Goal: Information Seeking & Learning: Learn about a topic

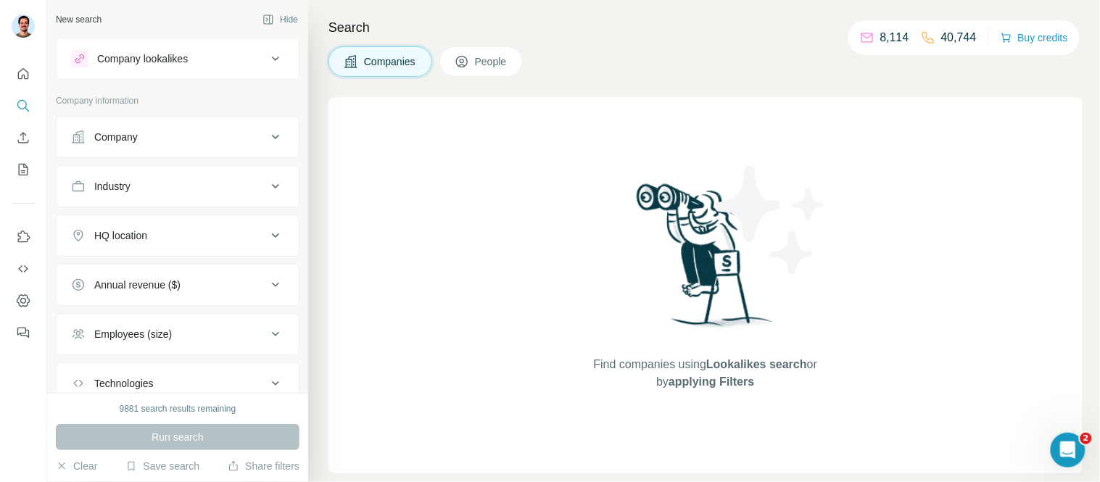
click at [1017, 278] on div "Find companies using Lookalikes search or by applying Filters" at bounding box center [706, 285] width 754 height 376
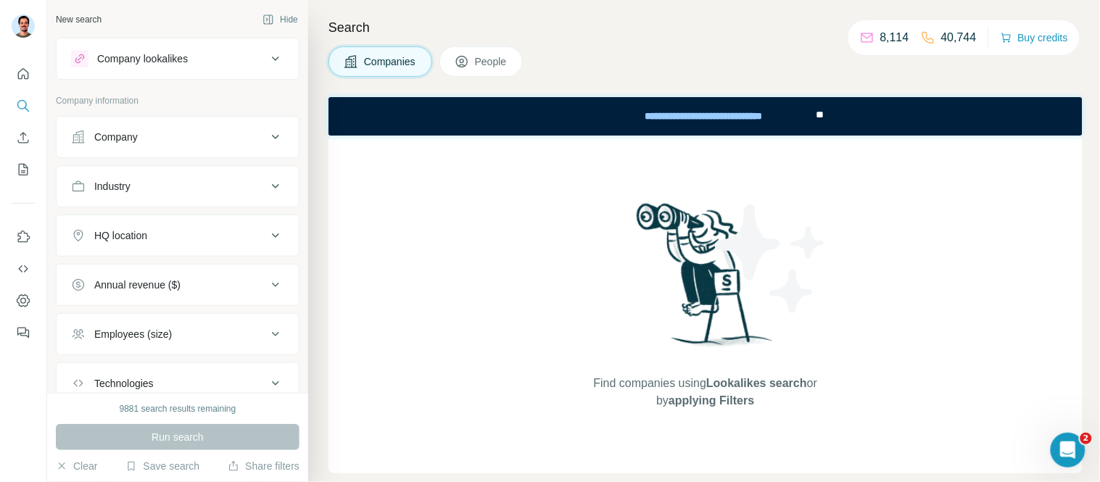
click at [230, 124] on button "Company" at bounding box center [178, 137] width 242 height 35
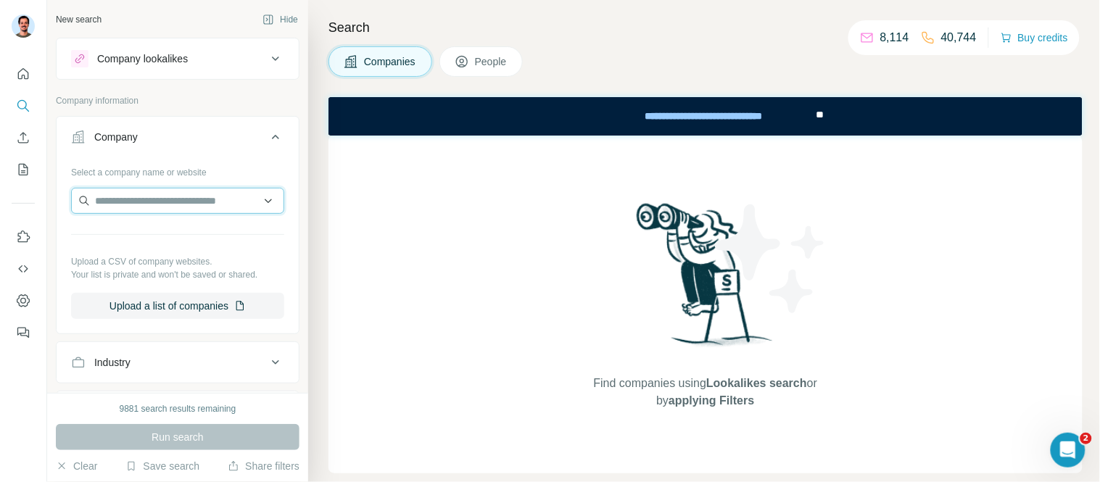
click at [198, 205] on input "text" at bounding box center [177, 201] width 213 height 26
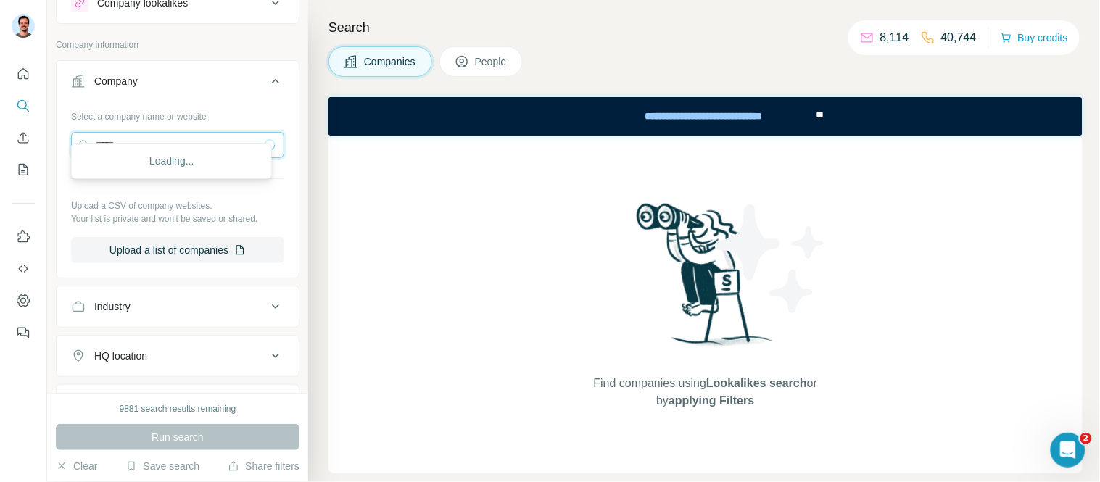
scroll to position [81, 0]
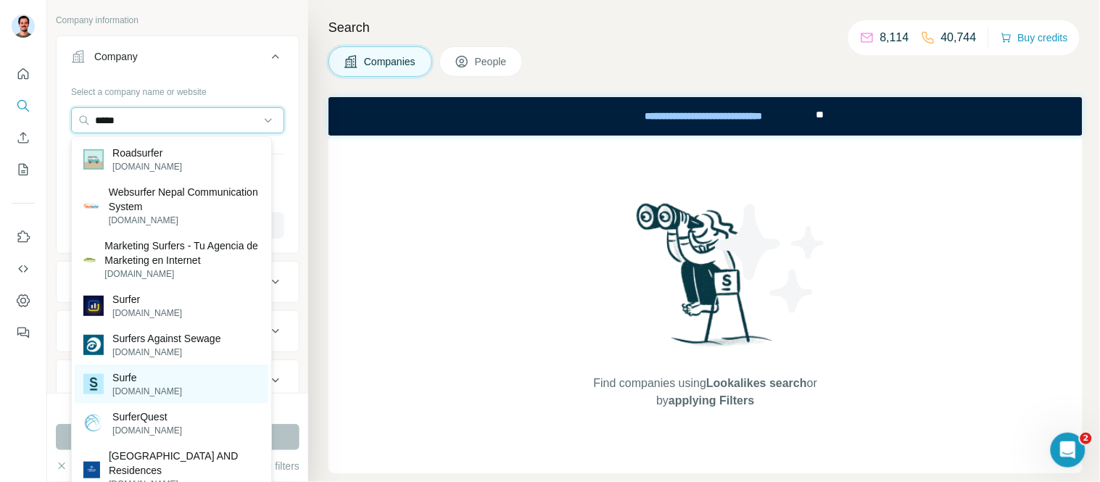
type input "*****"
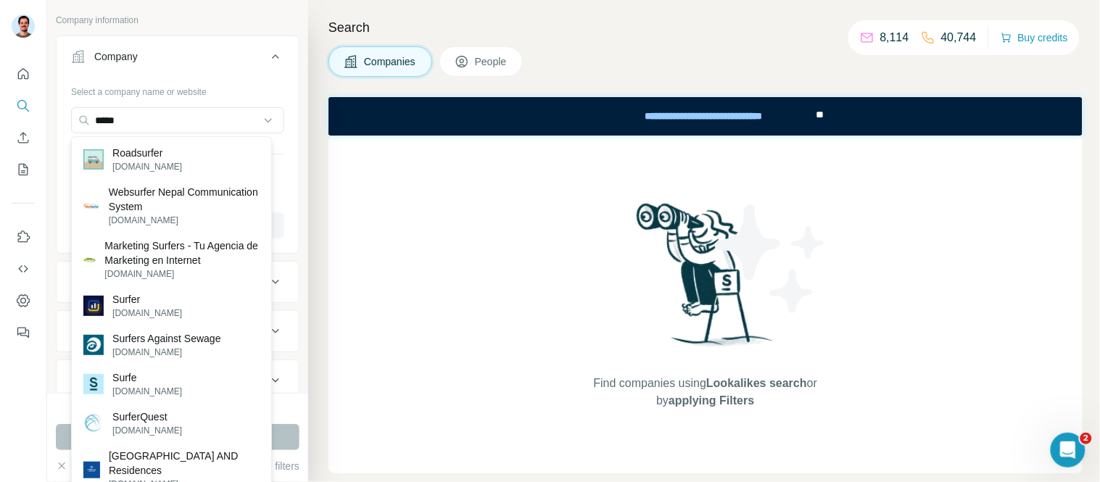
click at [131, 379] on p "Surfe" at bounding box center [147, 378] width 70 height 15
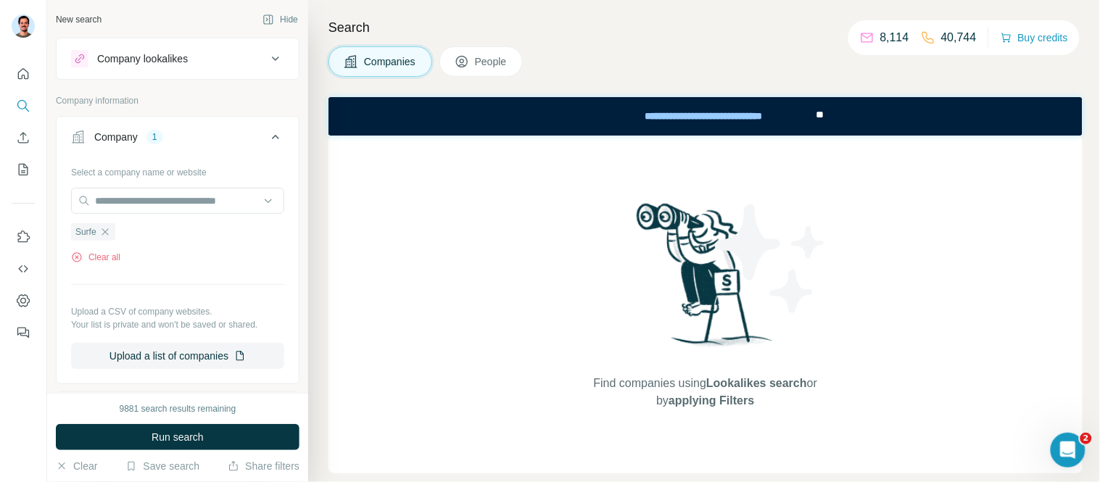
click at [185, 442] on span "Run search" at bounding box center [178, 437] width 52 height 15
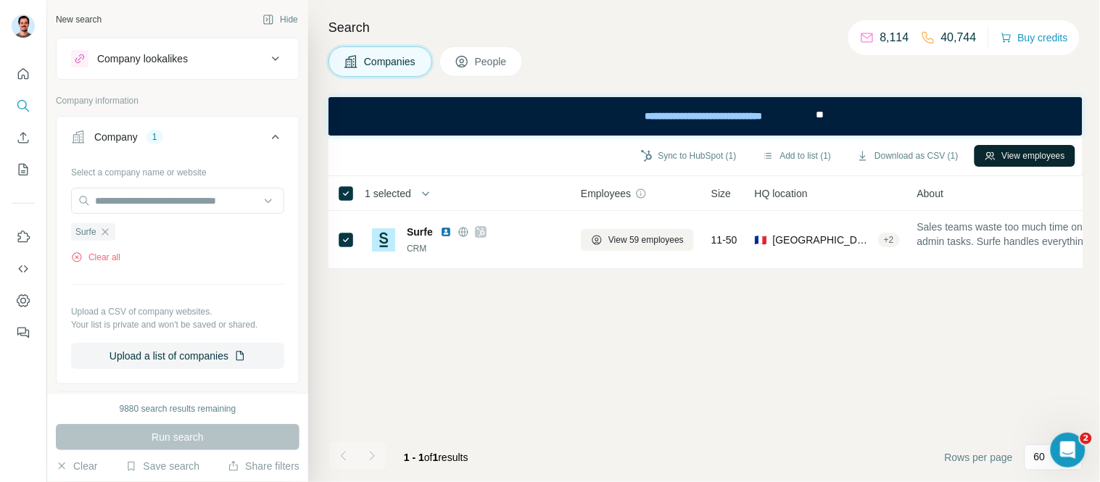
click at [1038, 157] on button "View employees" at bounding box center [1025, 156] width 101 height 22
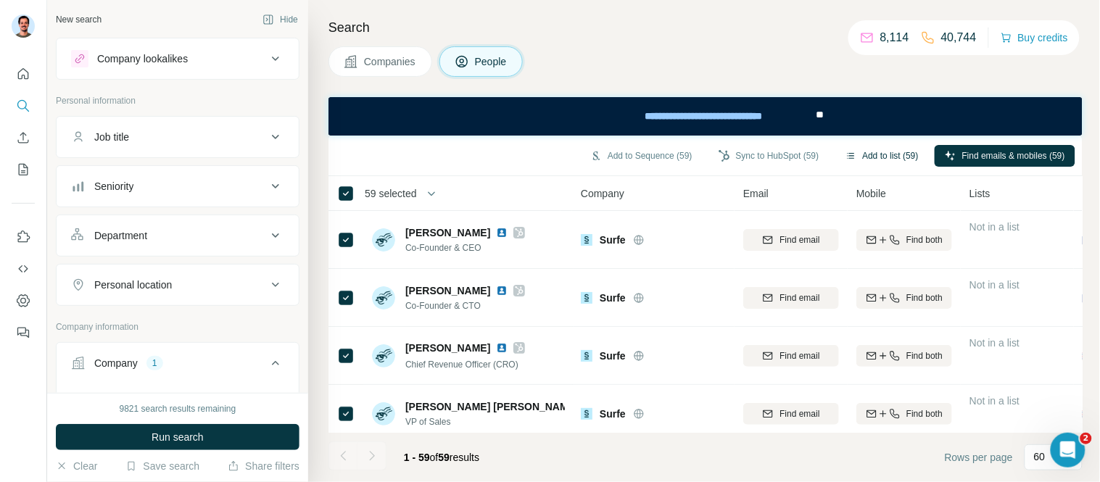
click at [892, 149] on button "Add to list (59)" at bounding box center [883, 156] width 94 height 22
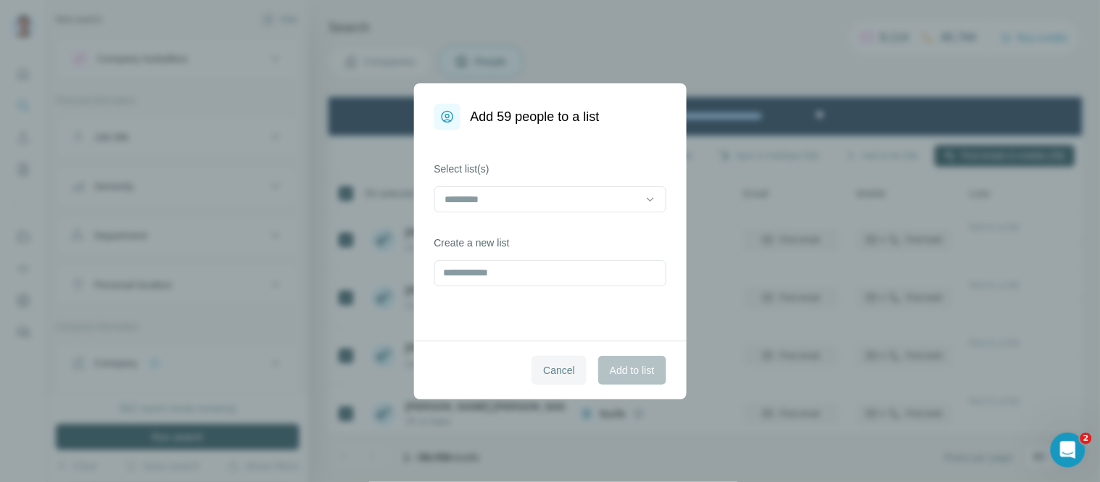
click at [556, 372] on span "Cancel" at bounding box center [559, 370] width 32 height 15
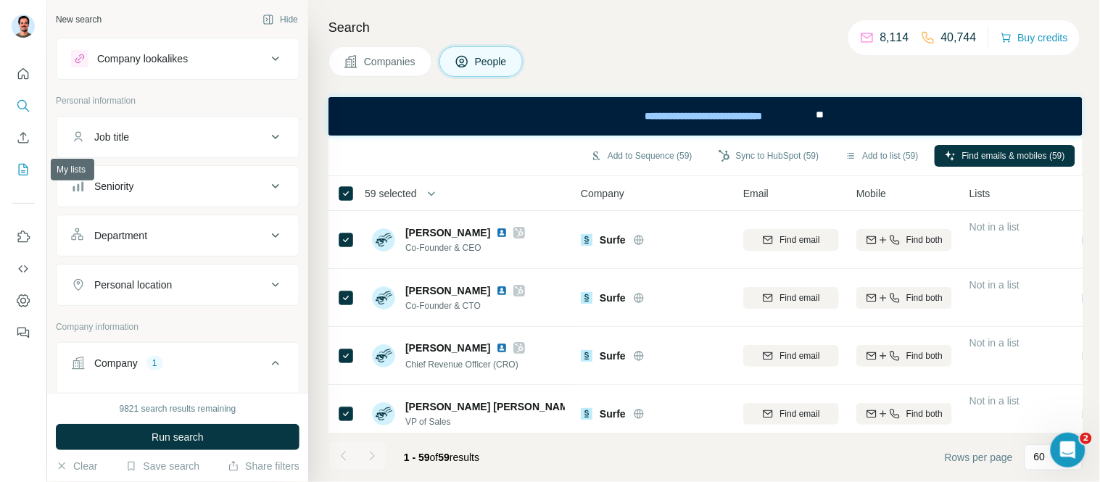
click at [18, 162] on icon "My lists" at bounding box center [23, 169] width 15 height 15
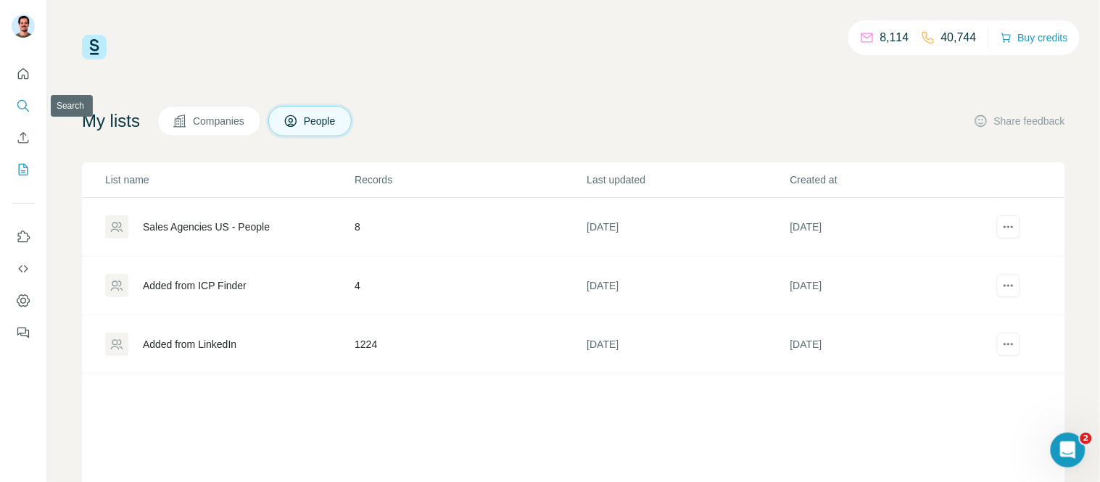
click at [13, 100] on button "Search" at bounding box center [23, 106] width 23 height 26
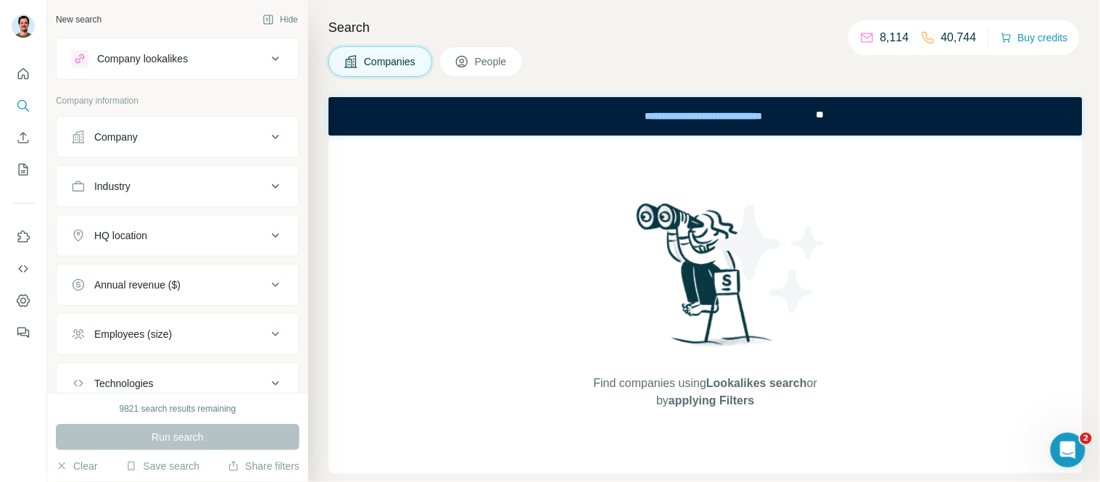
drag, startPoint x: 483, startPoint y: 49, endPoint x: 411, endPoint y: 67, distance: 74.1
click at [485, 52] on button "People" at bounding box center [482, 61] width 84 height 30
